Goal: Information Seeking & Learning: Learn about a topic

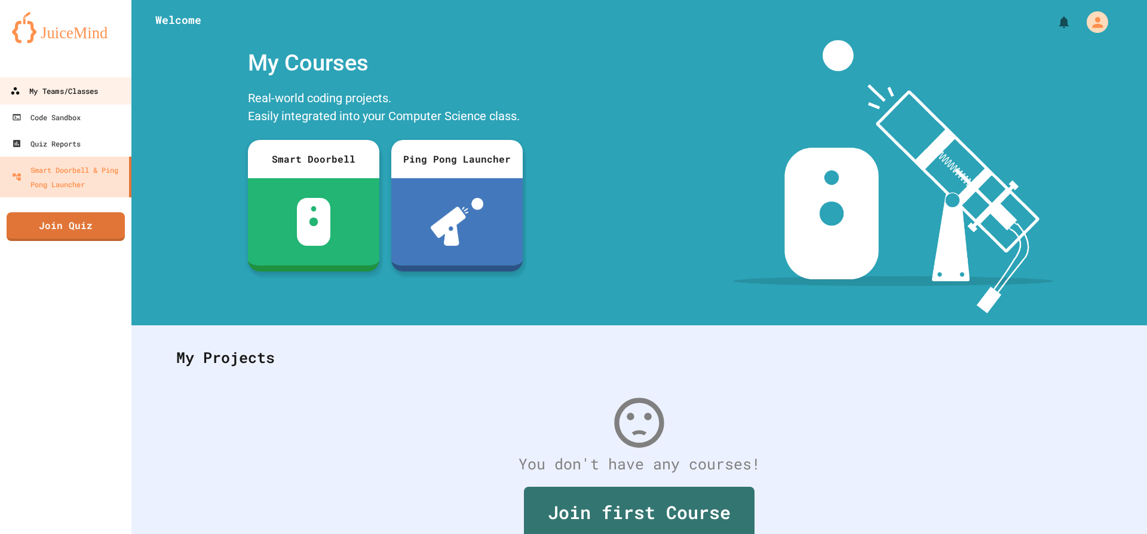
click at [51, 85] on div "My Teams/Classes" at bounding box center [54, 91] width 88 height 15
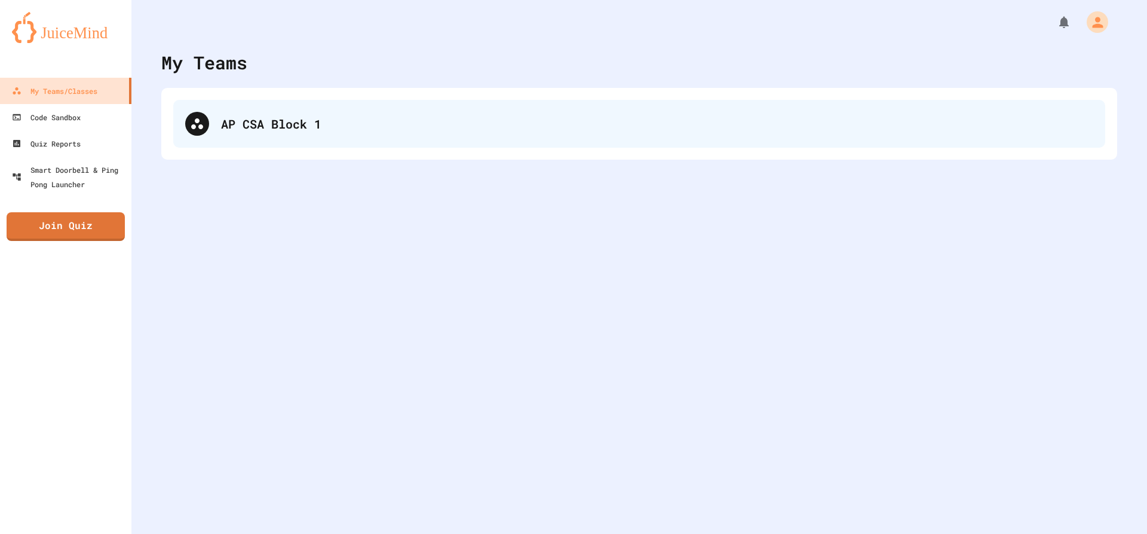
click at [219, 121] on div "AP CSA Block 1" at bounding box center [639, 124] width 932 height 48
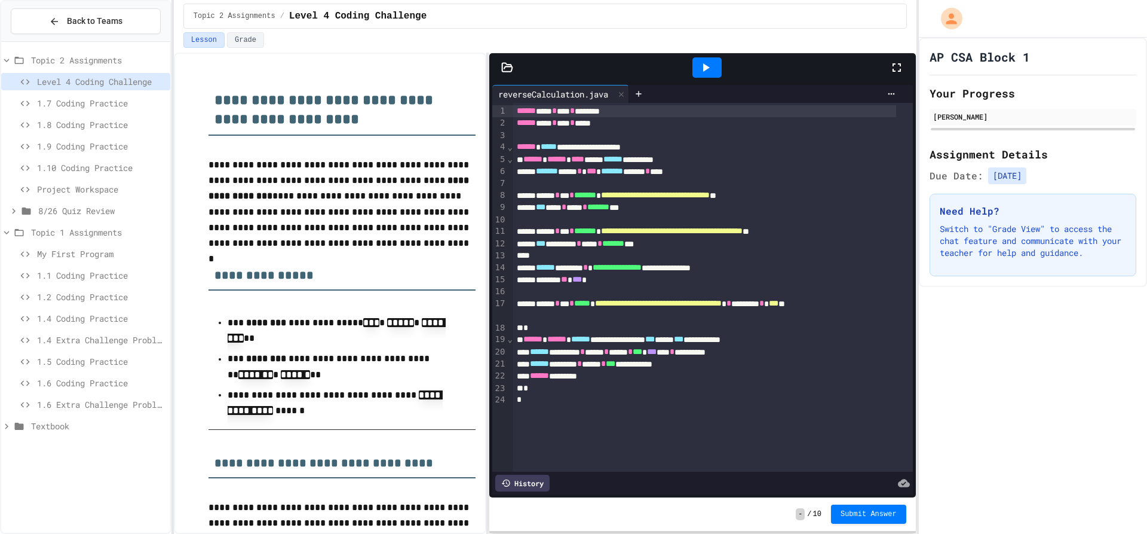
click at [103, 191] on span "Project Workspace" at bounding box center [101, 189] width 128 height 13
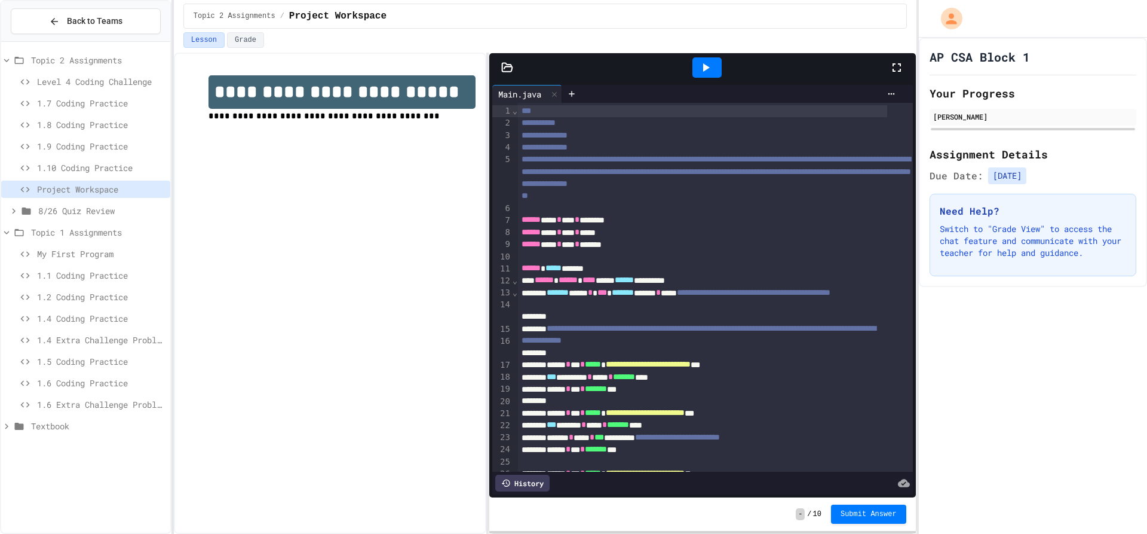
click at [98, 148] on span "1.9 Coding Practice" at bounding box center [101, 146] width 128 height 13
